Goal: Use online tool/utility: Utilize a website feature to perform a specific function

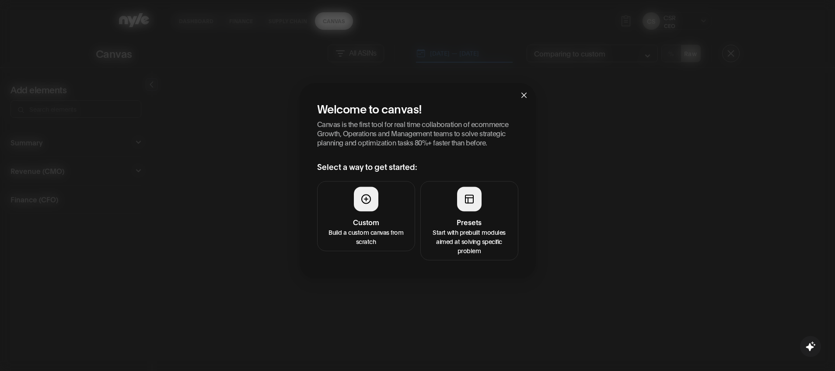
click at [471, 232] on p "Start with prebuilt modules aimed at solving specific problem" at bounding box center [469, 241] width 87 height 28
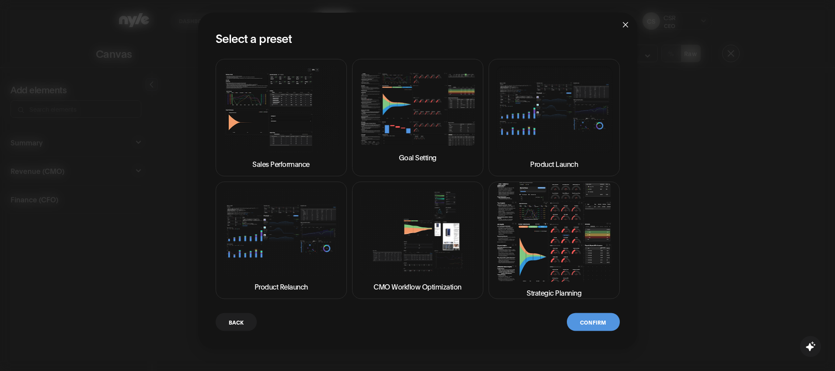
click at [542, 244] on img at bounding box center [554, 231] width 116 height 99
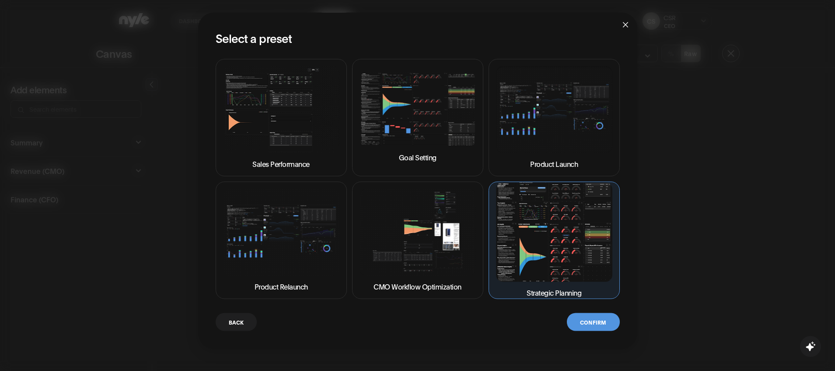
click at [595, 321] on button "Confirm" at bounding box center [593, 321] width 52 height 18
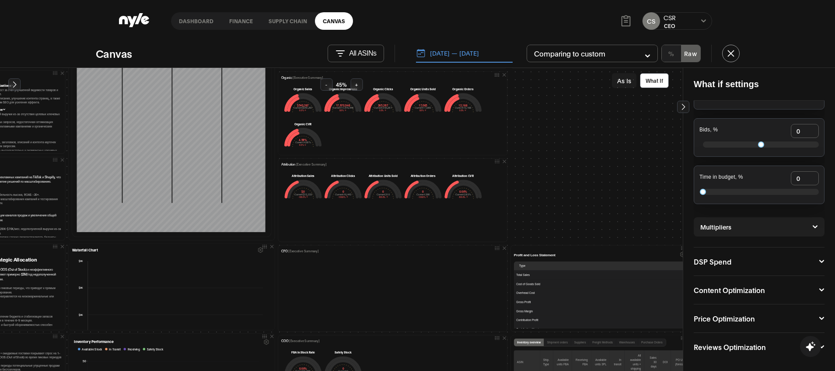
scroll to position [377, 83]
